Goal: Task Accomplishment & Management: Manage account settings

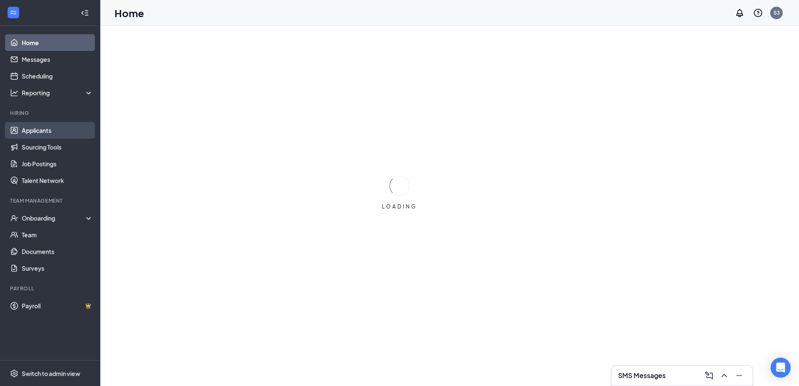
click at [51, 135] on link "Applicants" at bounding box center [57, 130] width 71 height 17
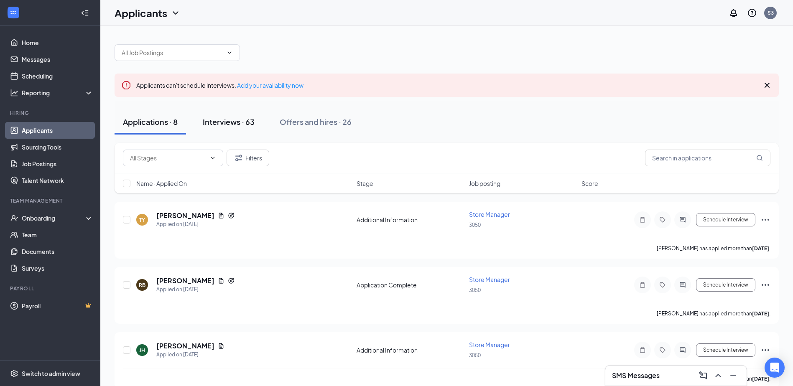
click at [251, 122] on div "Interviews · 63" at bounding box center [229, 122] width 52 height 10
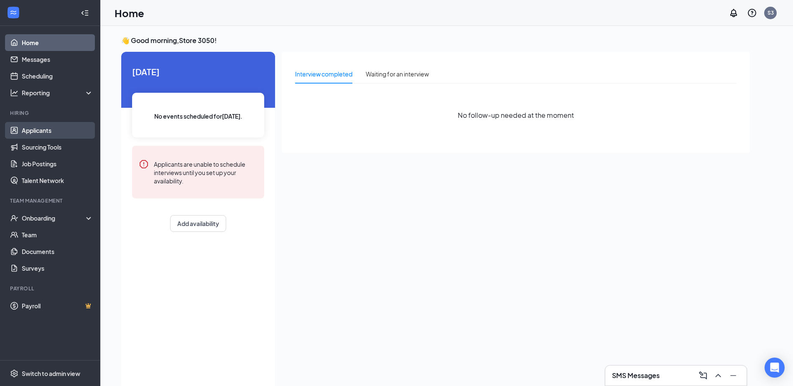
click at [28, 132] on link "Applicants" at bounding box center [57, 130] width 71 height 17
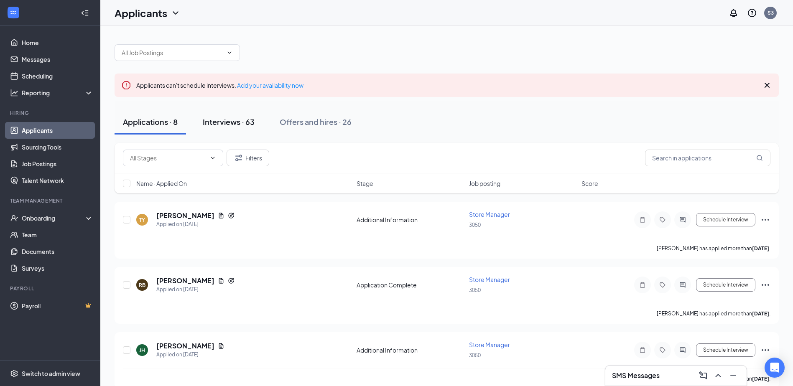
click at [226, 125] on div "Interviews · 63" at bounding box center [229, 122] width 52 height 10
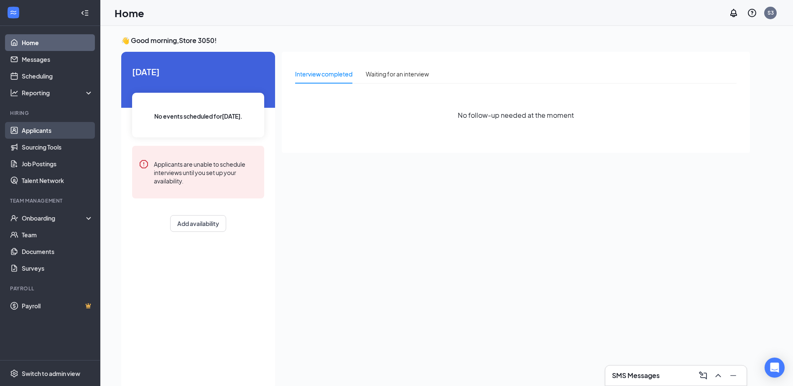
click at [25, 130] on link "Applicants" at bounding box center [57, 130] width 71 height 17
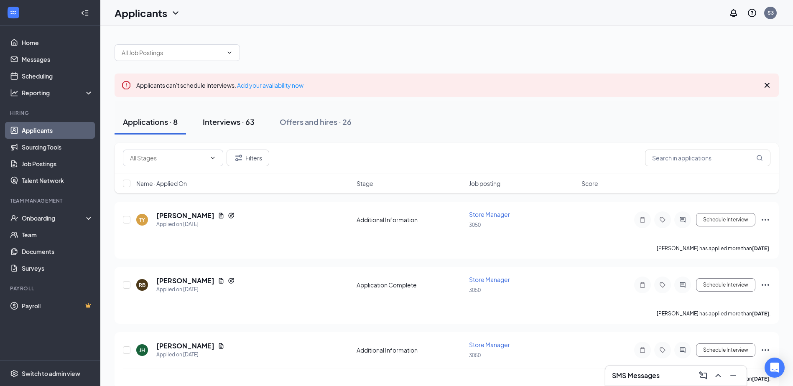
click at [236, 120] on div "Interviews · 63" at bounding box center [229, 122] width 52 height 10
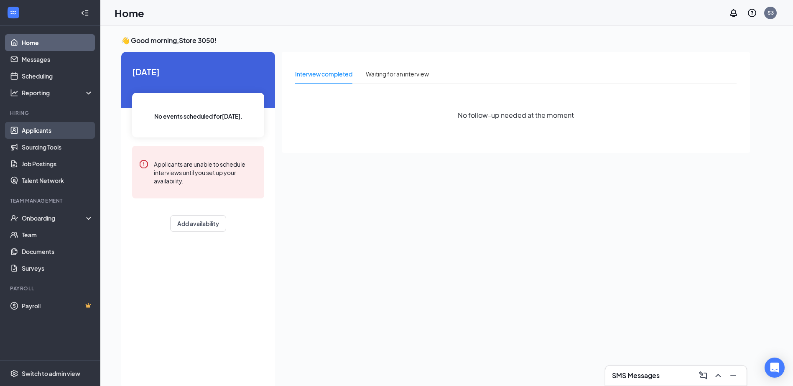
click at [40, 135] on link "Applicants" at bounding box center [57, 130] width 71 height 17
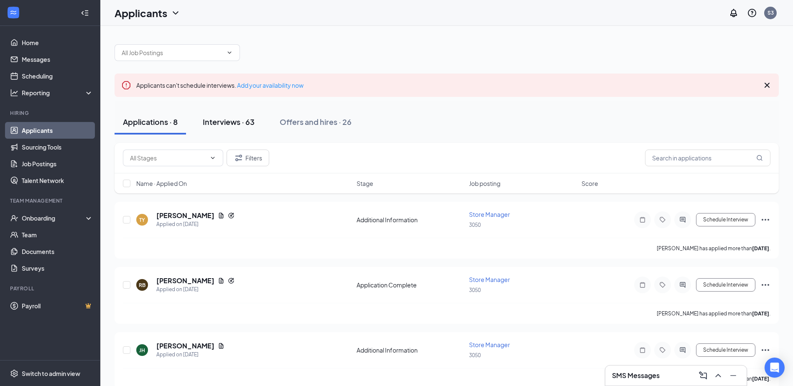
click at [223, 118] on div "Interviews · 63" at bounding box center [229, 122] width 52 height 10
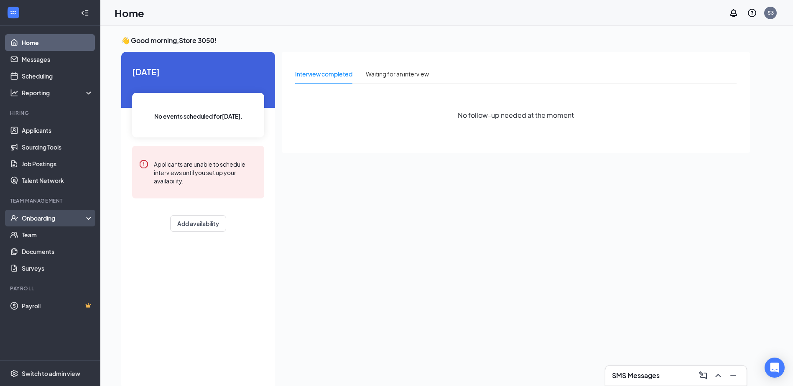
click at [51, 220] on div "Onboarding" at bounding box center [54, 218] width 64 height 8
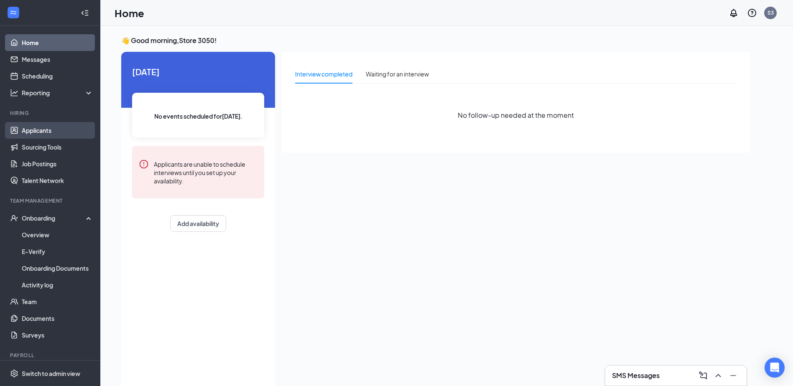
click at [45, 128] on link "Applicants" at bounding box center [57, 130] width 71 height 17
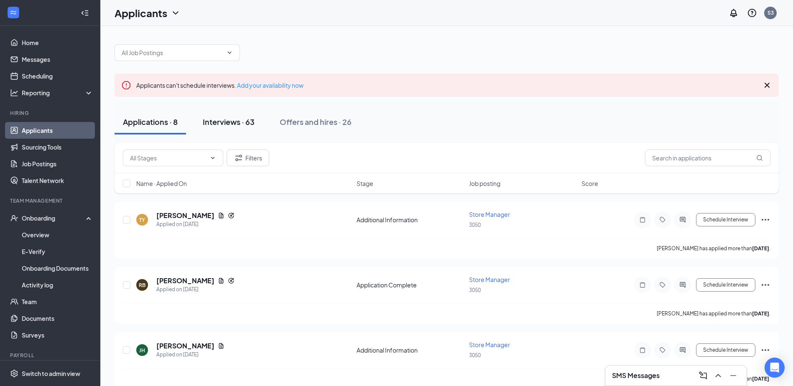
click at [247, 121] on div "Interviews · 63" at bounding box center [229, 122] width 52 height 10
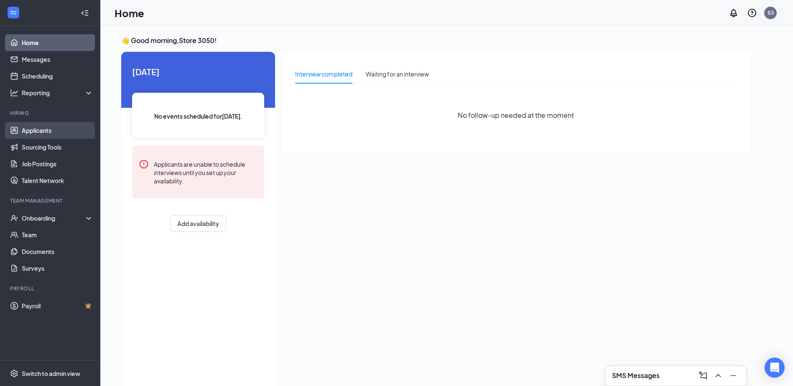
click at [48, 128] on link "Applicants" at bounding box center [57, 130] width 71 height 17
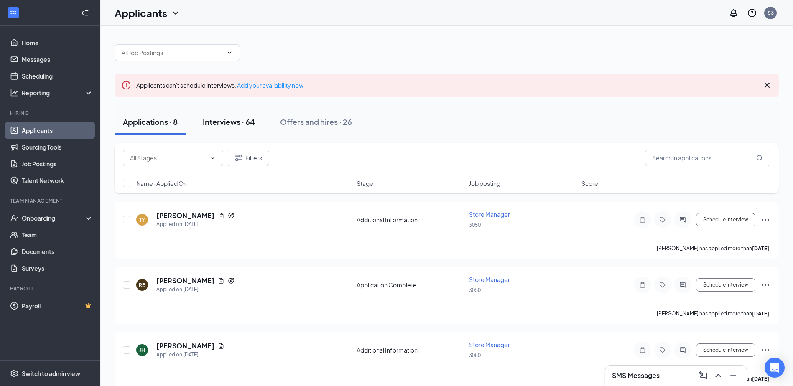
click at [240, 123] on div "Interviews · 64" at bounding box center [229, 122] width 52 height 10
